Goal: Task Accomplishment & Management: Manage account settings

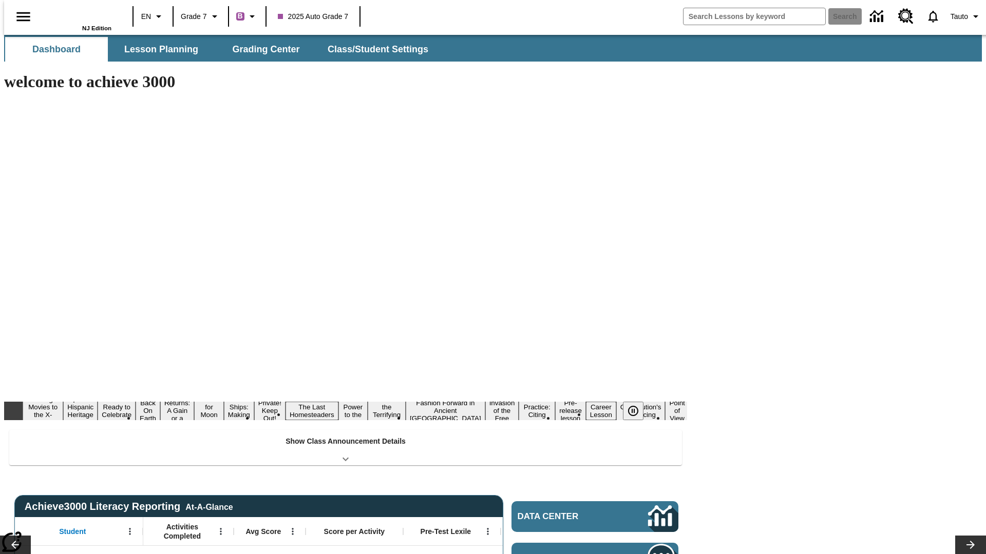
type input "-1"
click at [960, 16] on span "Tauto" at bounding box center [958, 16] width 17 height 11
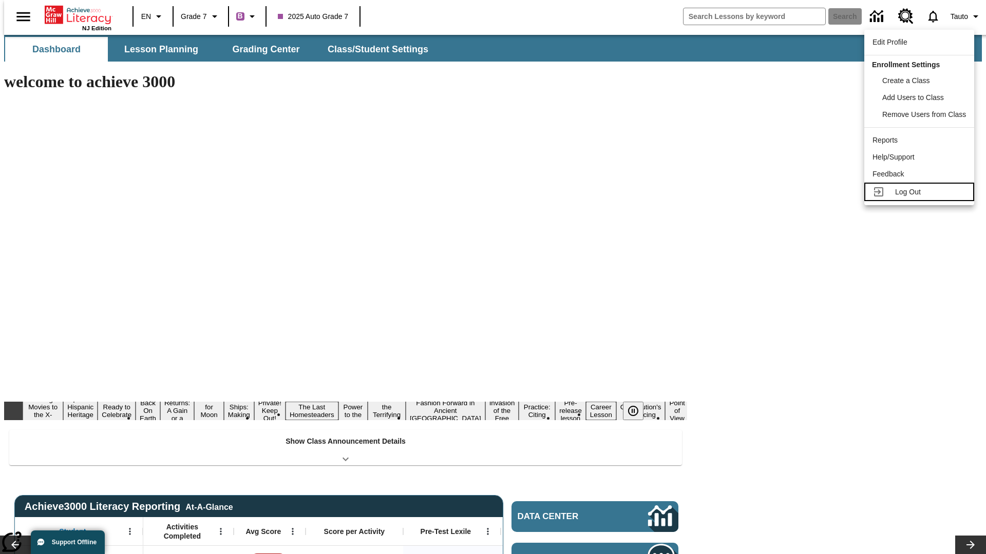
click at [920, 192] on span "Log Out" at bounding box center [908, 192] width 26 height 8
